Goal: Task Accomplishment & Management: Manage account settings

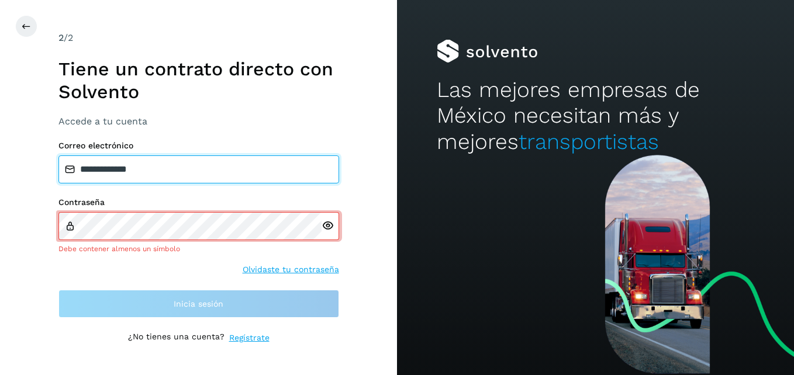
drag, startPoint x: 203, startPoint y: 177, endPoint x: 0, endPoint y: 197, distance: 203.8
click at [0, 197] on html "**********" at bounding box center [397, 187] width 794 height 375
type input "**********"
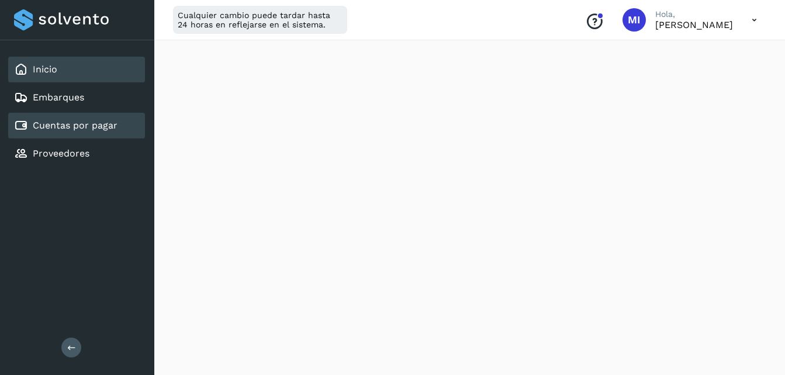
scroll to position [210, 0]
click at [103, 137] on div "Cuentas por pagar" at bounding box center [76, 126] width 137 height 26
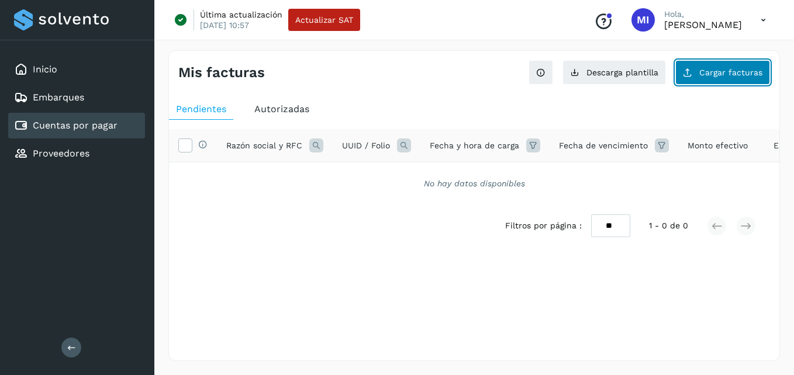
click at [762, 67] on button "Cargar facturas" at bounding box center [722, 72] width 95 height 25
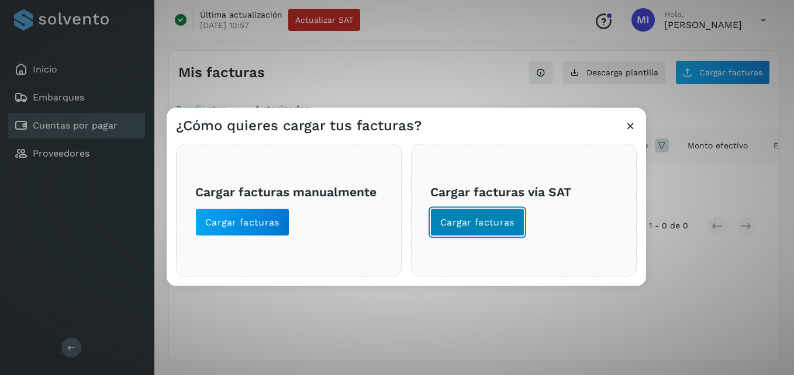
click at [472, 231] on button "Cargar facturas" at bounding box center [477, 223] width 94 height 28
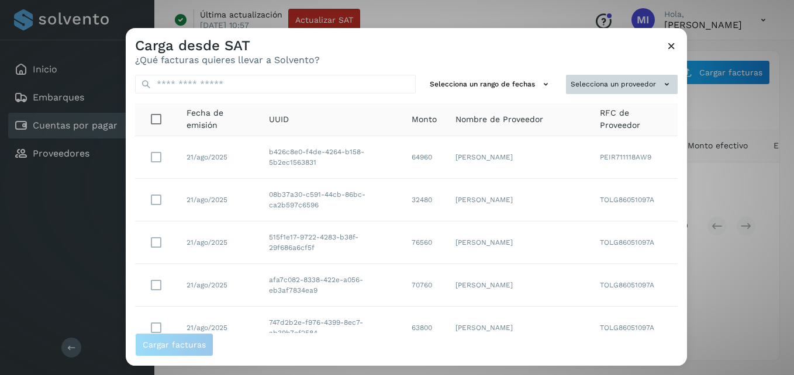
click at [642, 82] on button "Selecciona un proveedor" at bounding box center [622, 84] width 112 height 19
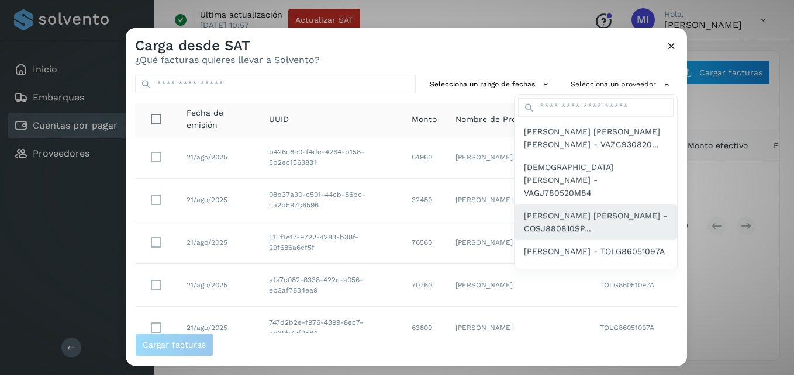
click at [590, 209] on span "[PERSON_NAME] [PERSON_NAME] - COSJ880810SP..." at bounding box center [596, 222] width 144 height 26
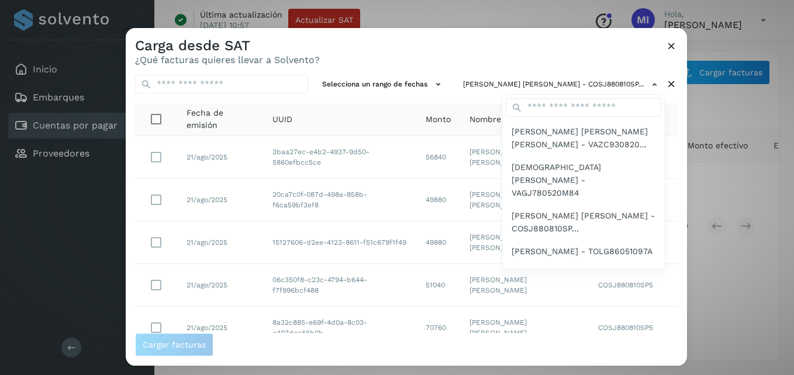
click at [361, 207] on div at bounding box center [523, 215] width 794 height 375
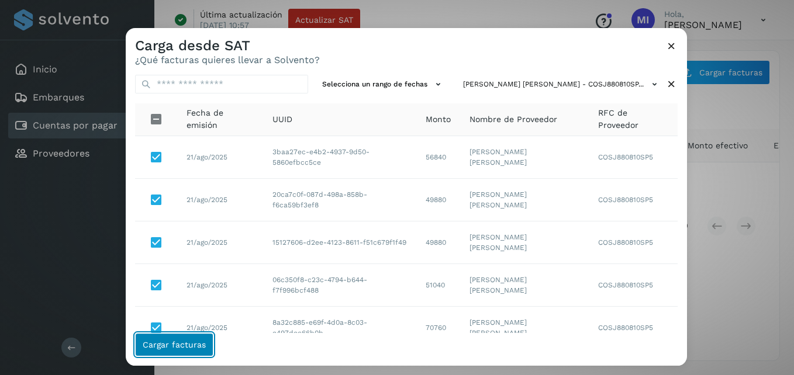
click at [199, 346] on span "Cargar facturas" at bounding box center [174, 345] width 63 height 8
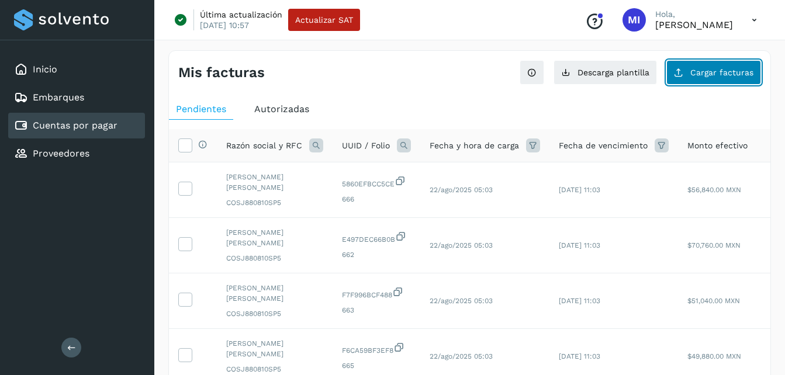
click at [718, 70] on span "Cargar facturas" at bounding box center [721, 72] width 63 height 8
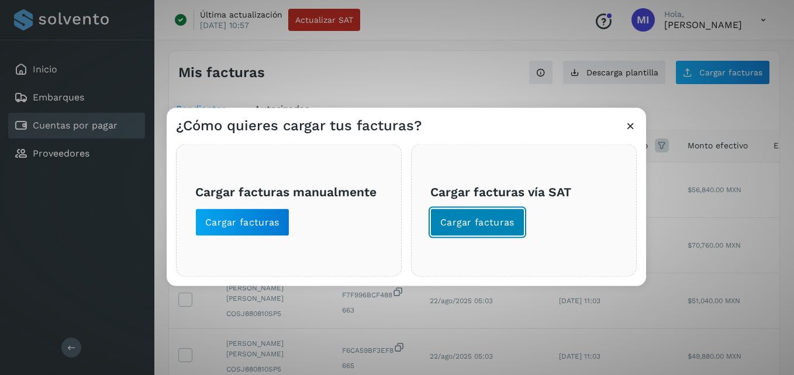
click at [496, 223] on span "Cargar facturas" at bounding box center [477, 222] width 74 height 13
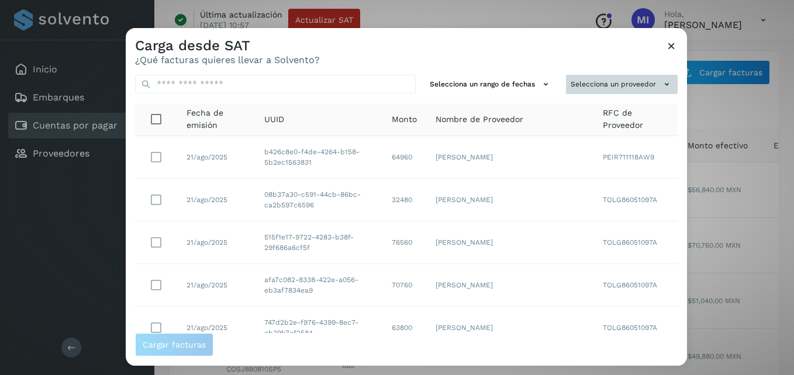
click at [660, 86] on icon at bounding box center [666, 84] width 12 height 12
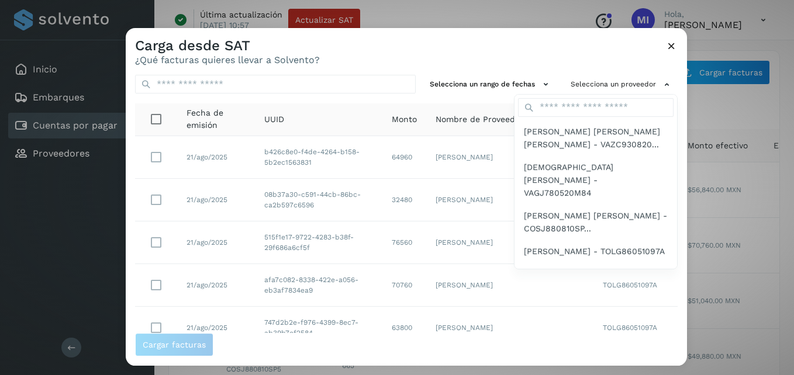
drag, startPoint x: 615, startPoint y: 79, endPoint x: 624, endPoint y: 84, distance: 9.9
click at [624, 84] on div at bounding box center [523, 215] width 794 height 375
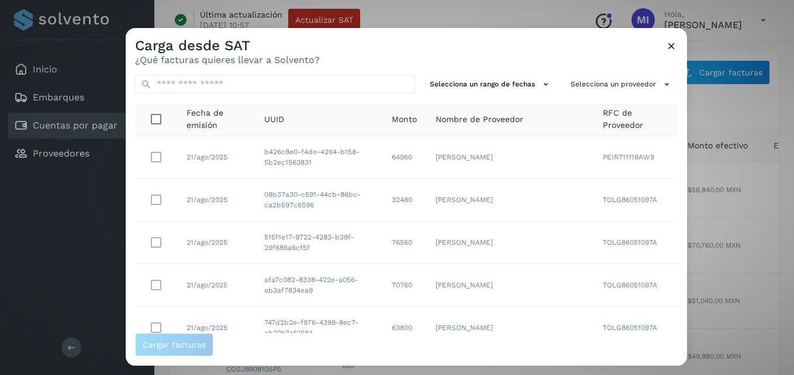
click at [624, 84] on button "Selecciona un proveedor" at bounding box center [622, 84] width 112 height 19
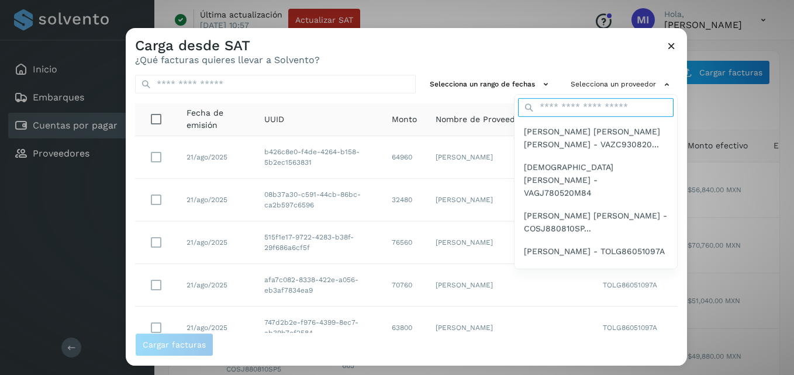
click at [636, 106] on input "text" at bounding box center [595, 107] width 155 height 19
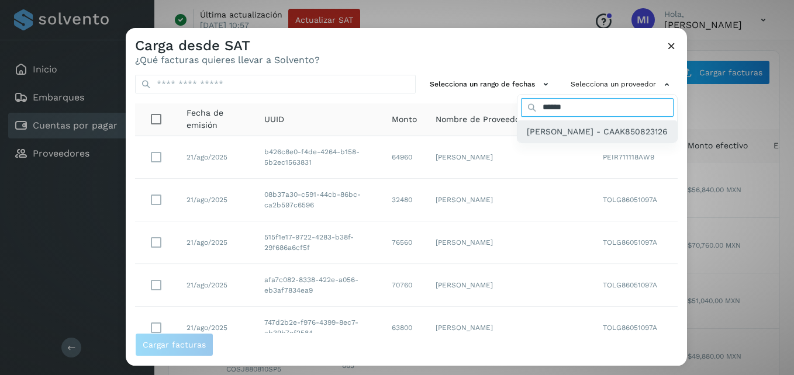
type input "******"
click at [527, 138] on span "[PERSON_NAME] - CAAK850823126" at bounding box center [597, 131] width 141 height 13
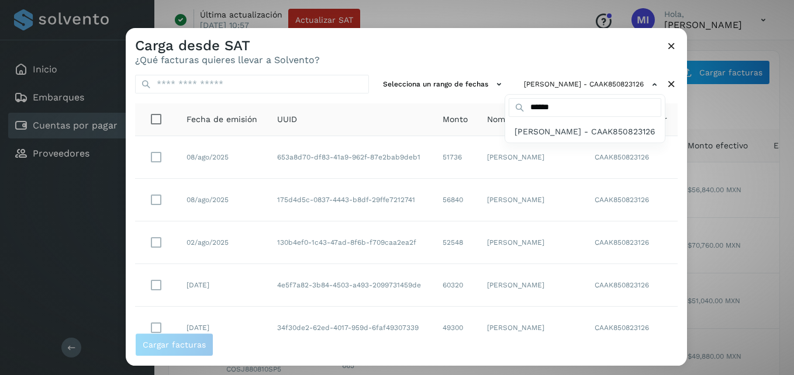
click at [154, 288] on div at bounding box center [523, 215] width 794 height 375
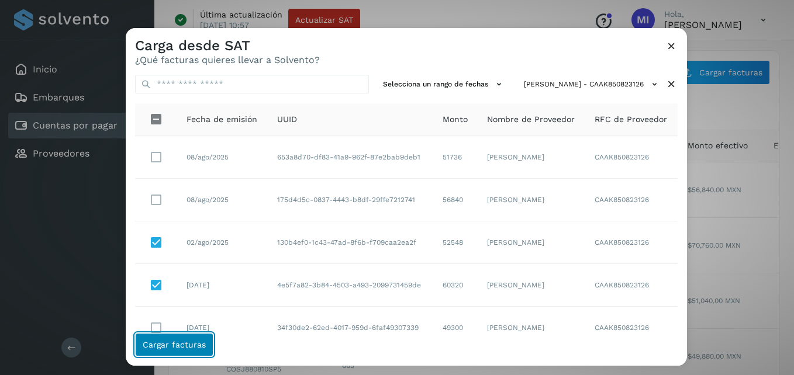
click at [193, 342] on span "Cargar facturas" at bounding box center [174, 345] width 63 height 8
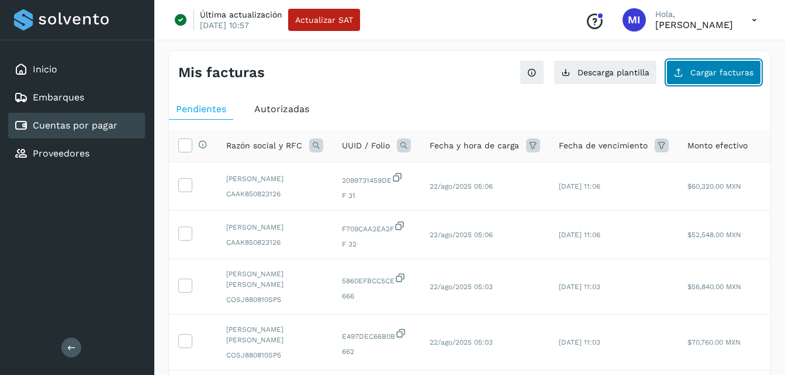
click at [722, 82] on button "Cargar facturas" at bounding box center [713, 72] width 95 height 25
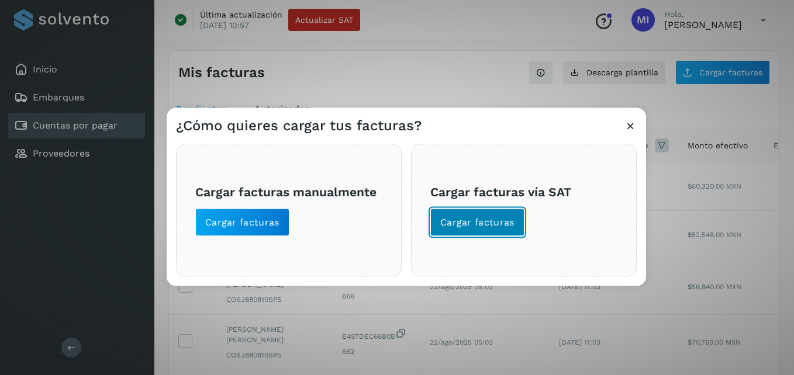
click at [469, 236] on button "Cargar facturas" at bounding box center [477, 223] width 94 height 28
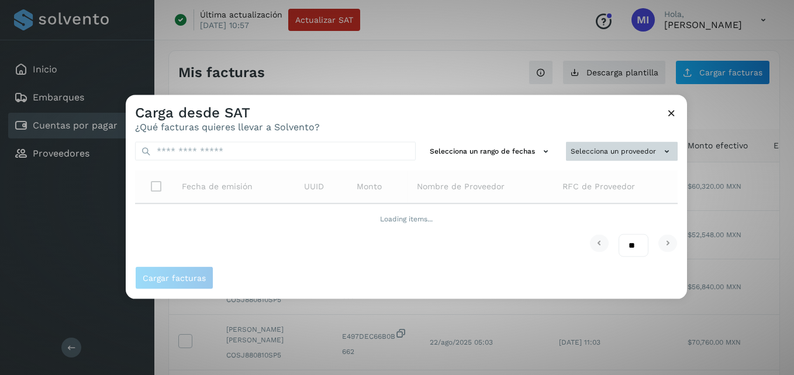
click at [675, 151] on button "Selecciona un proveedor" at bounding box center [622, 151] width 112 height 19
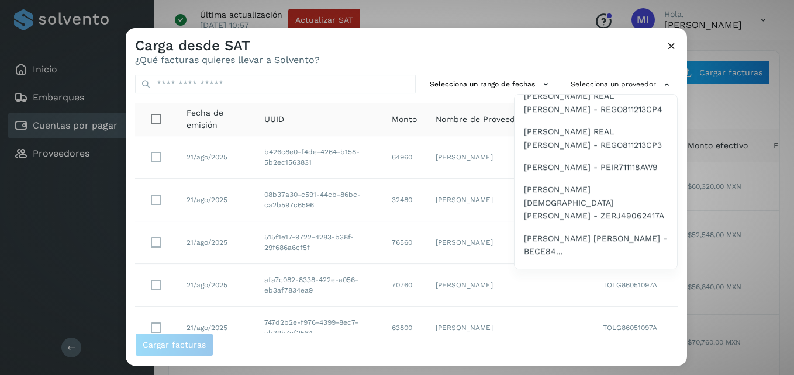
scroll to position [267, 0]
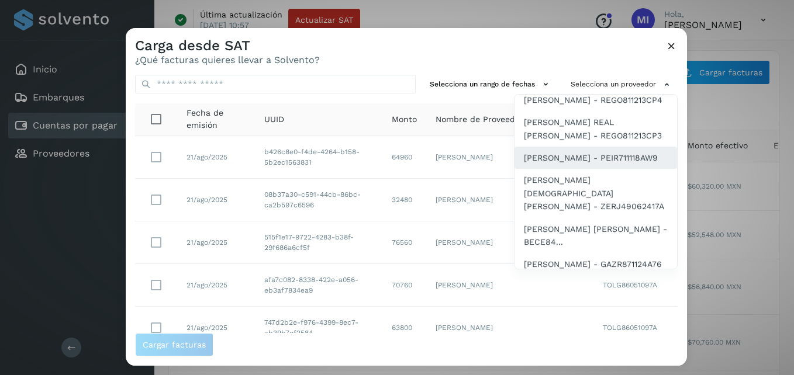
click at [621, 164] on span "[PERSON_NAME] - PEIR711118AW9" at bounding box center [591, 157] width 134 height 13
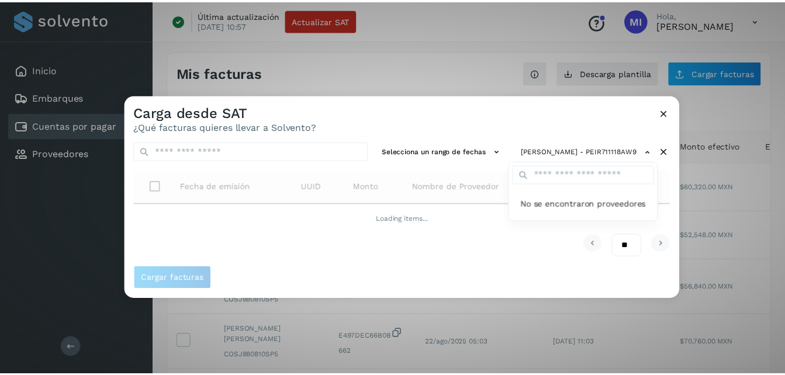
scroll to position [0, 0]
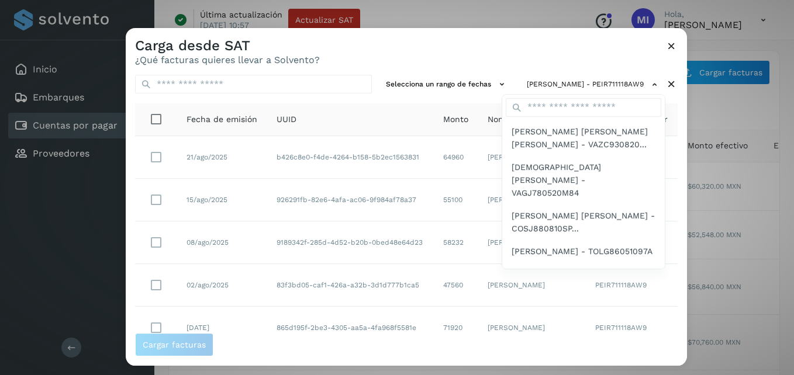
click at [289, 205] on div at bounding box center [523, 215] width 794 height 375
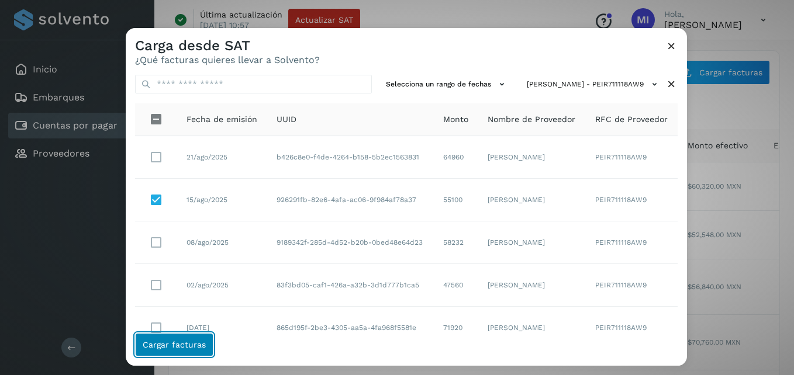
click at [180, 344] on span "Cargar facturas" at bounding box center [174, 345] width 63 height 8
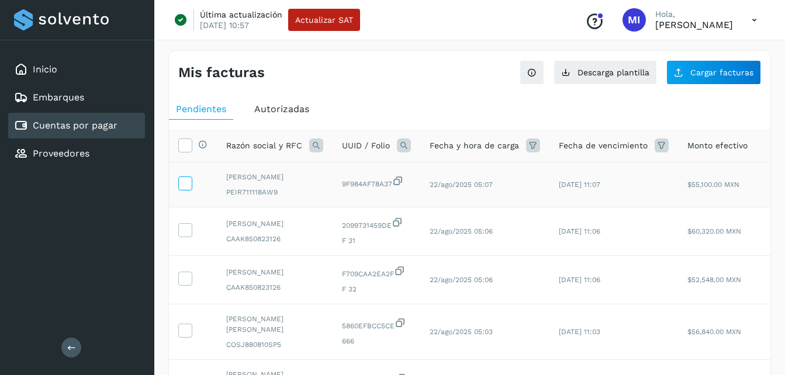
click at [190, 186] on icon at bounding box center [185, 183] width 12 height 12
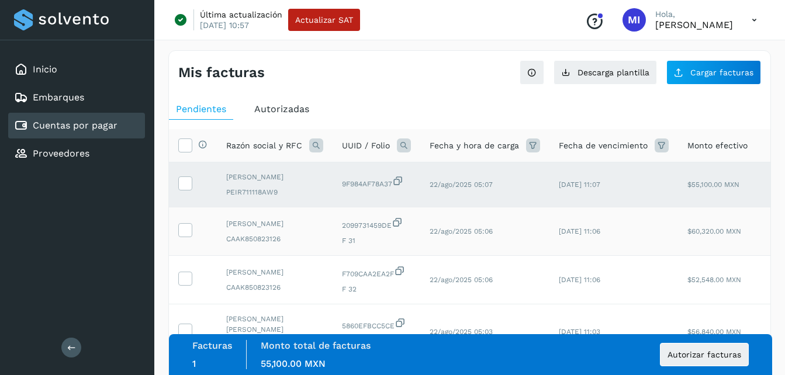
click at [193, 228] on td at bounding box center [193, 231] width 48 height 49
click at [189, 231] on icon at bounding box center [185, 229] width 12 height 12
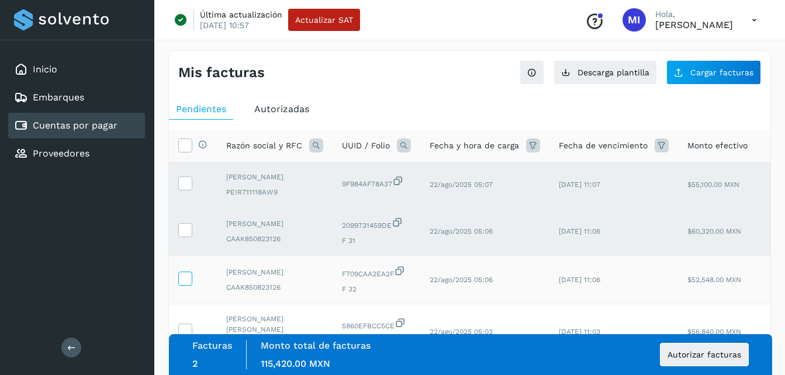
click at [184, 274] on icon at bounding box center [185, 278] width 12 height 12
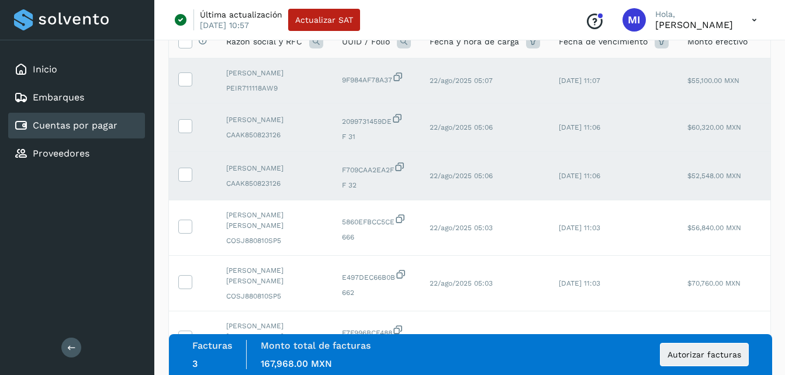
scroll to position [164, 0]
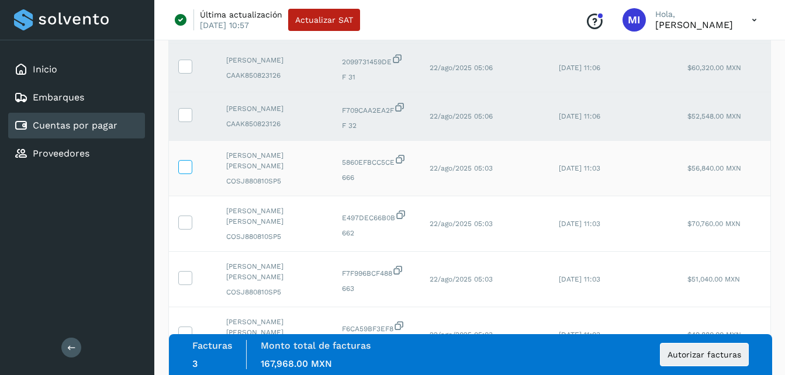
click at [188, 173] on span at bounding box center [185, 169] width 12 height 8
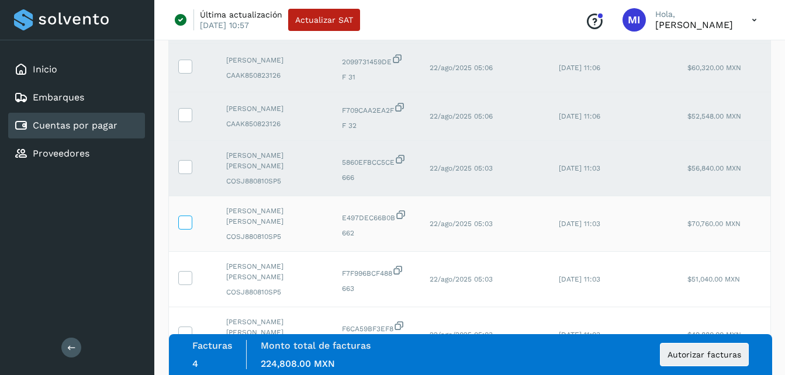
click at [191, 226] on icon at bounding box center [185, 222] width 12 height 12
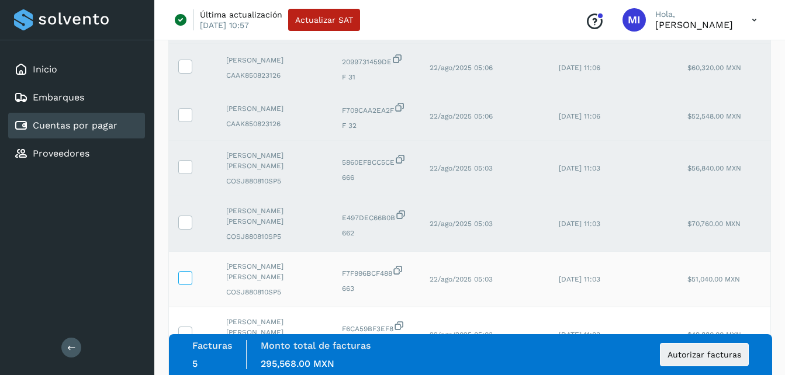
click at [192, 272] on label at bounding box center [185, 278] width 14 height 14
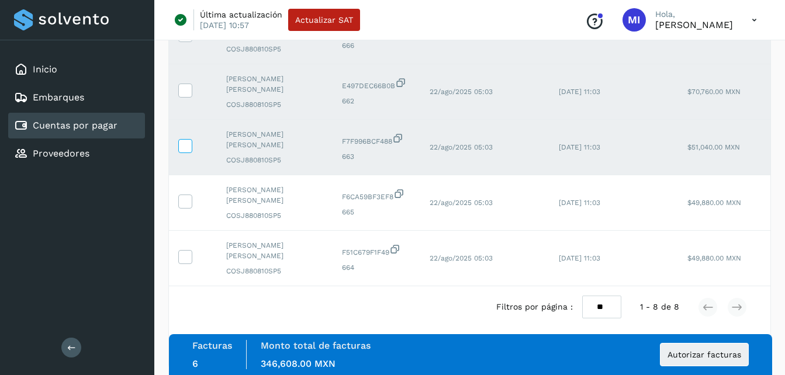
scroll to position [315, 0]
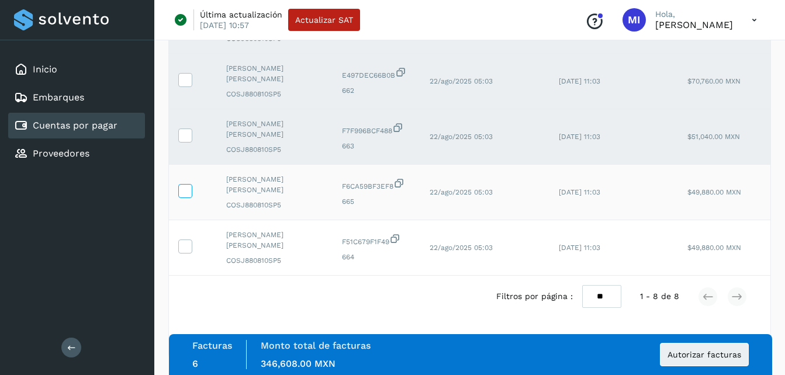
click at [185, 185] on icon at bounding box center [185, 190] width 12 height 12
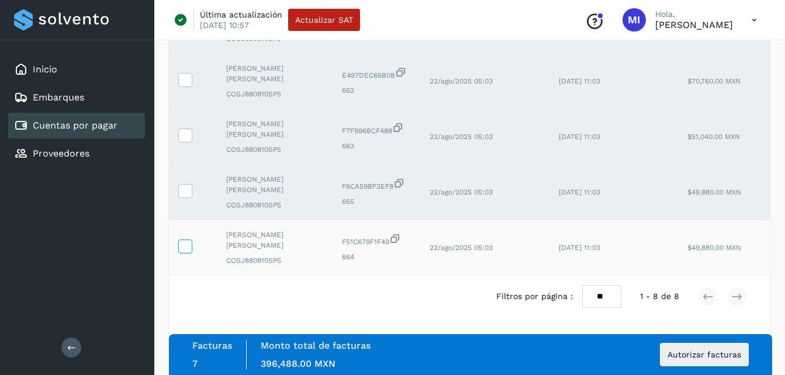
click at [186, 245] on span at bounding box center [185, 249] width 12 height 8
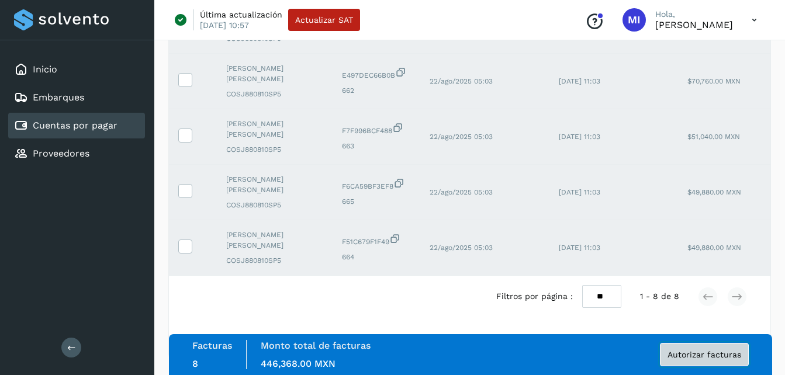
click at [702, 351] on span "Autorizar facturas" at bounding box center [704, 355] width 74 height 8
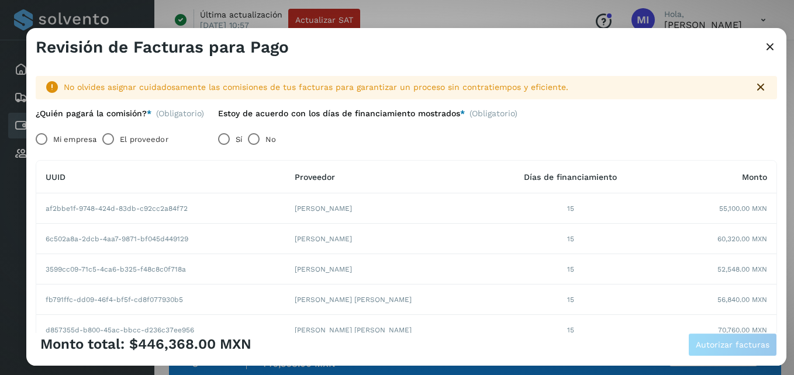
click at [53, 137] on label "Mi empresa" at bounding box center [74, 138] width 43 height 23
click at [653, 284] on td "52,548.00 MXN" at bounding box center [714, 269] width 123 height 30
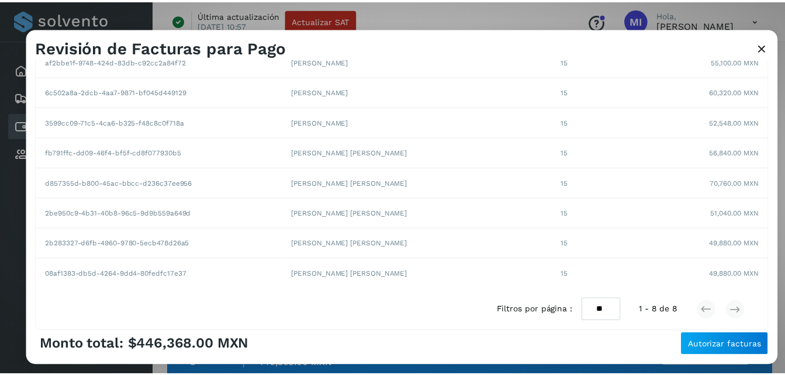
scroll to position [195, 0]
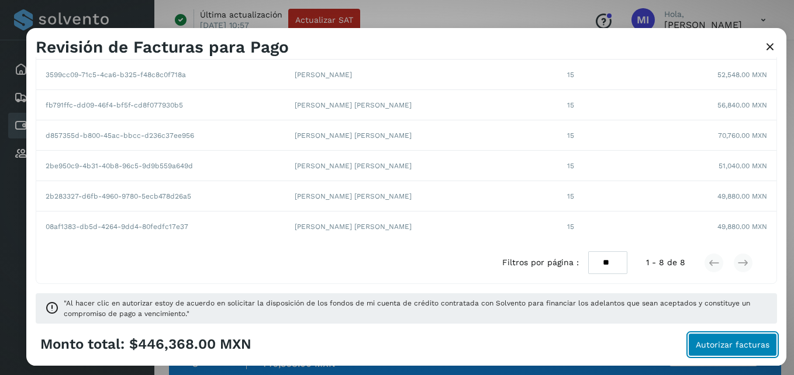
click at [719, 351] on button "Autorizar facturas" at bounding box center [732, 344] width 89 height 23
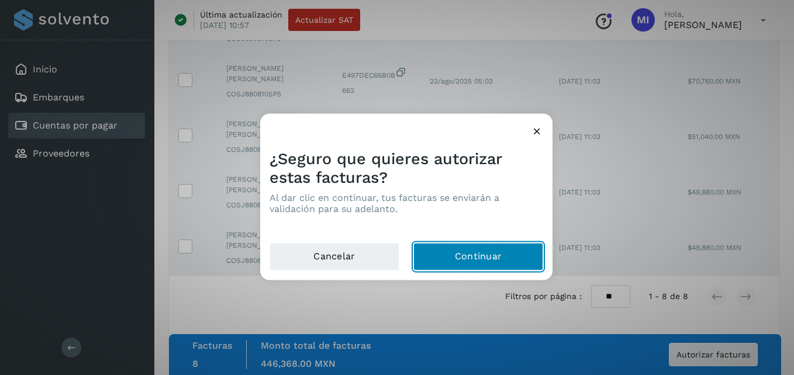
click at [481, 252] on button "Continuar" at bounding box center [478, 257] width 130 height 28
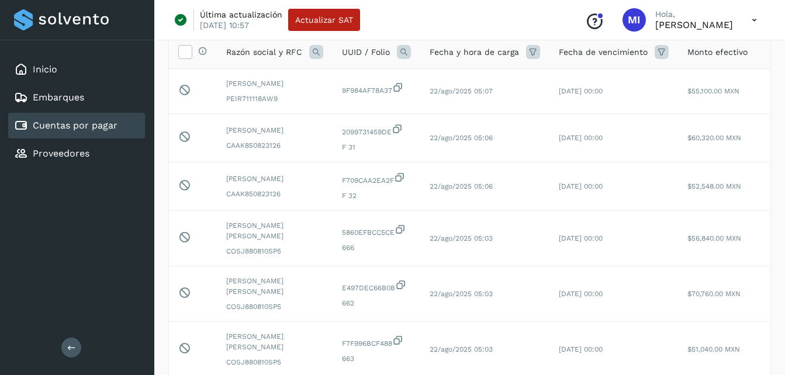
scroll to position [0, 0]
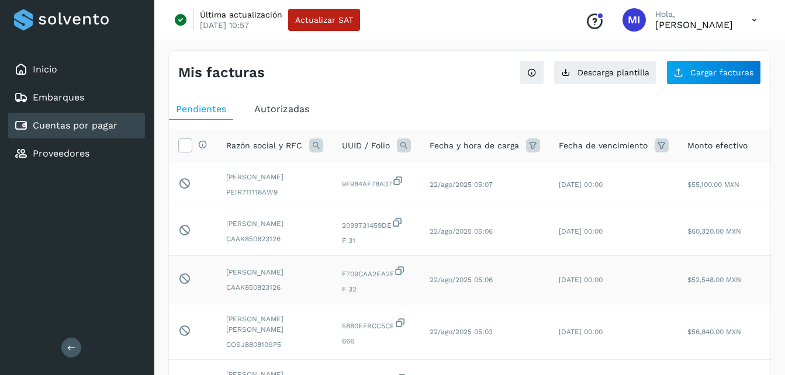
click at [577, 268] on td "[DATE] 00:00" at bounding box center [613, 280] width 129 height 49
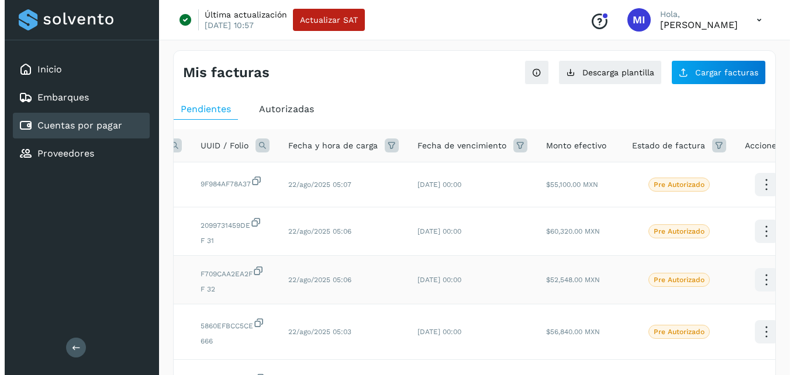
scroll to position [0, 162]
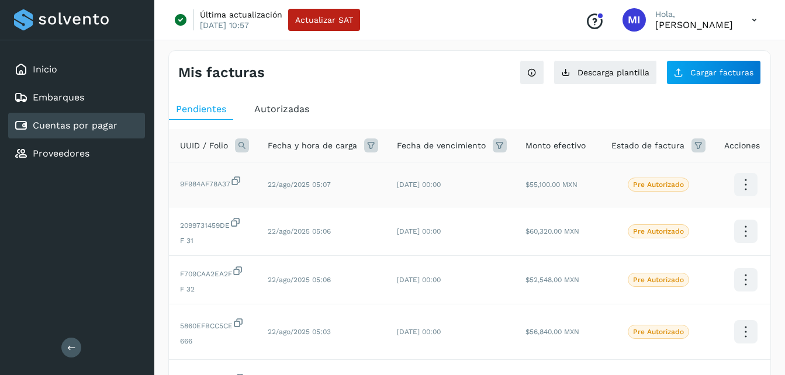
click at [732, 185] on icon at bounding box center [745, 184] width 27 height 27
click at [709, 177] on button "Ver Detalle" at bounding box center [687, 173] width 139 height 23
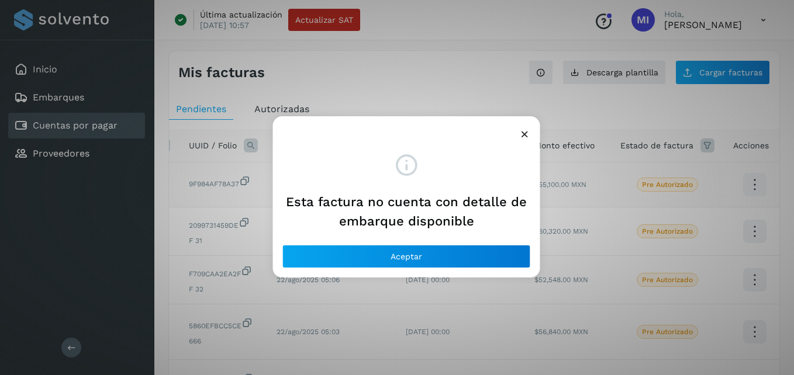
click at [532, 134] on div at bounding box center [406, 129] width 267 height 27
click at [529, 134] on icon at bounding box center [524, 134] width 12 height 12
